Goal: Browse casually

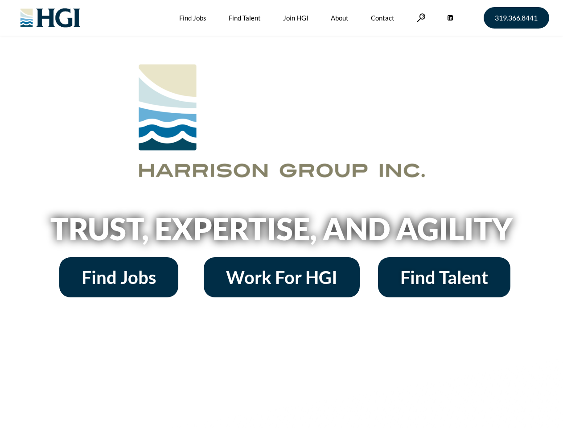
click at [281, 214] on h2 "Trust, Expertise, and Agility" at bounding box center [282, 228] width 508 height 30
click at [420, 17] on link at bounding box center [420, 17] width 9 height 8
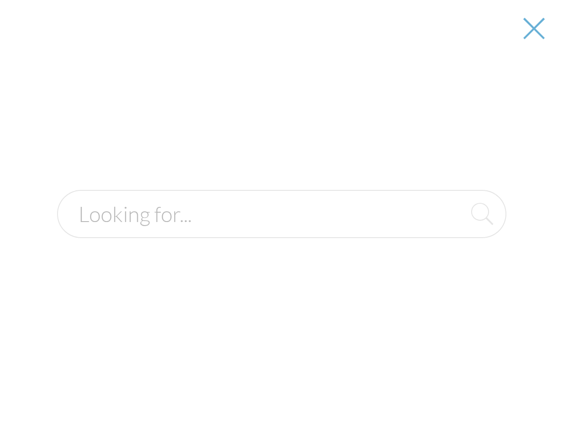
click at [281, 232] on h2 "Trust, Expertise, and Agility" at bounding box center [282, 228] width 508 height 30
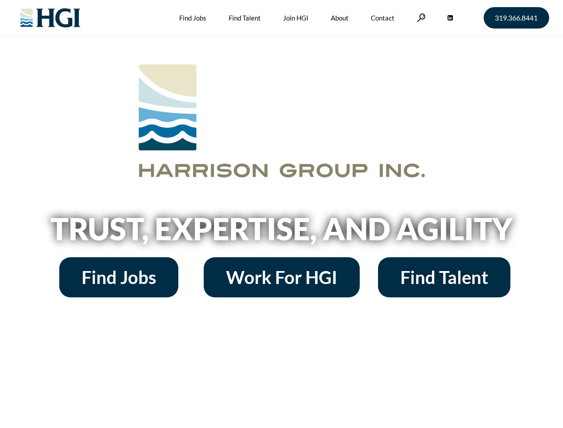
click at [281, 214] on h2 "Trust, Expertise, and Agility" at bounding box center [282, 228] width 508 height 30
click at [420, 17] on link at bounding box center [420, 17] width 9 height 8
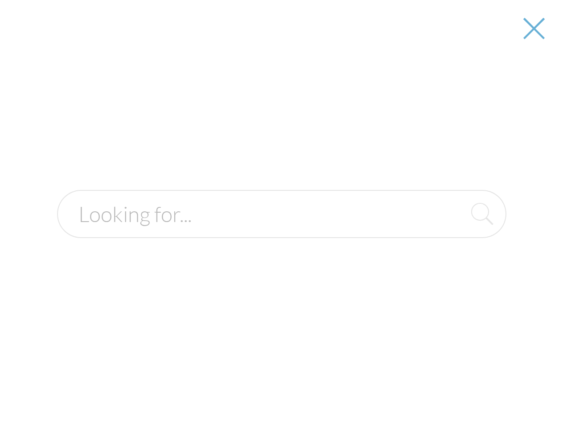
click at [281, 232] on h2 "Trust, Expertise, and Agility" at bounding box center [282, 228] width 508 height 30
